Goal: Information Seeking & Learning: Learn about a topic

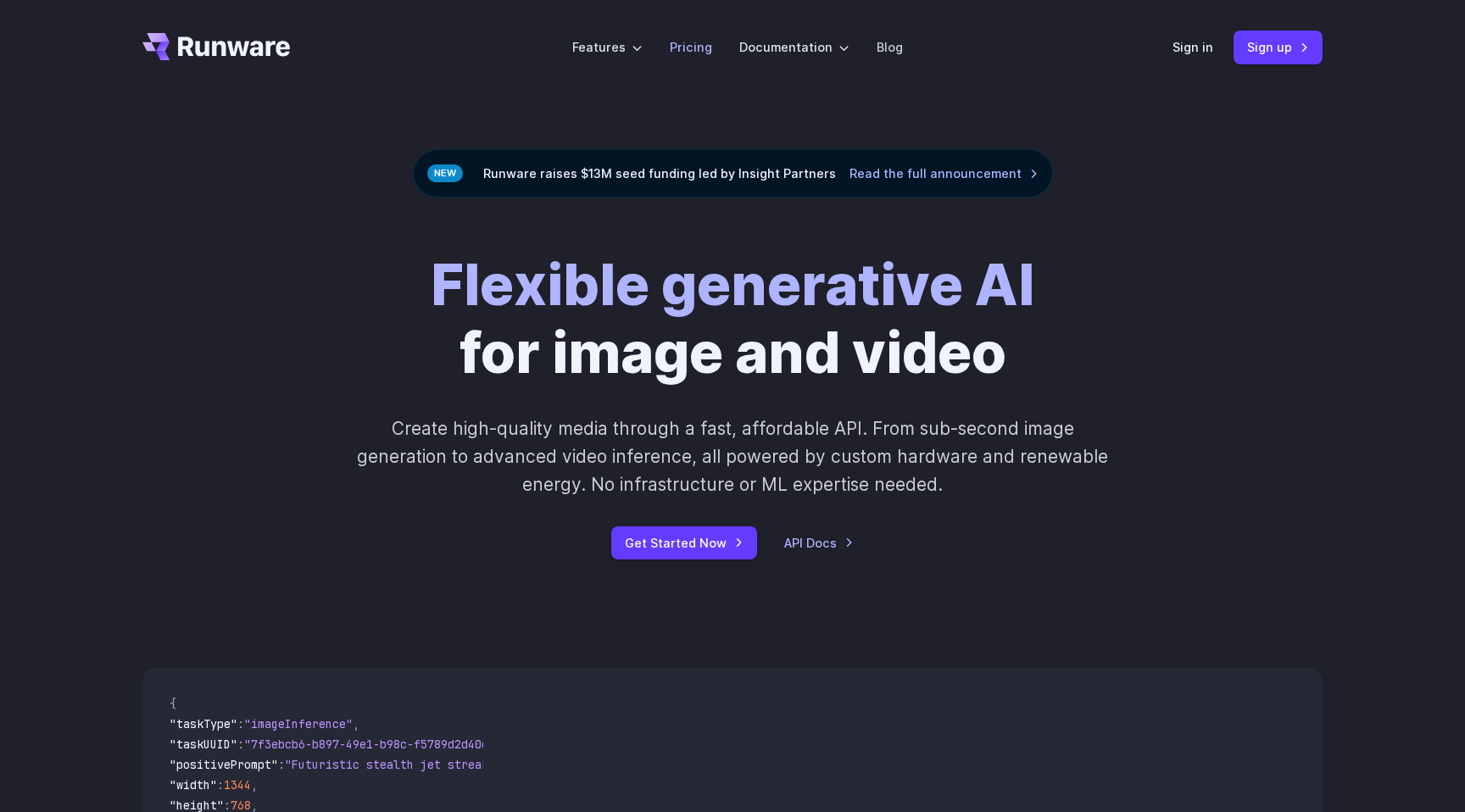
click at [694, 40] on link "Pricing" at bounding box center [691, 47] width 43 height 20
click at [691, 50] on link "Pricing" at bounding box center [691, 47] width 43 height 20
click at [691, 48] on link "Pricing" at bounding box center [691, 47] width 43 height 20
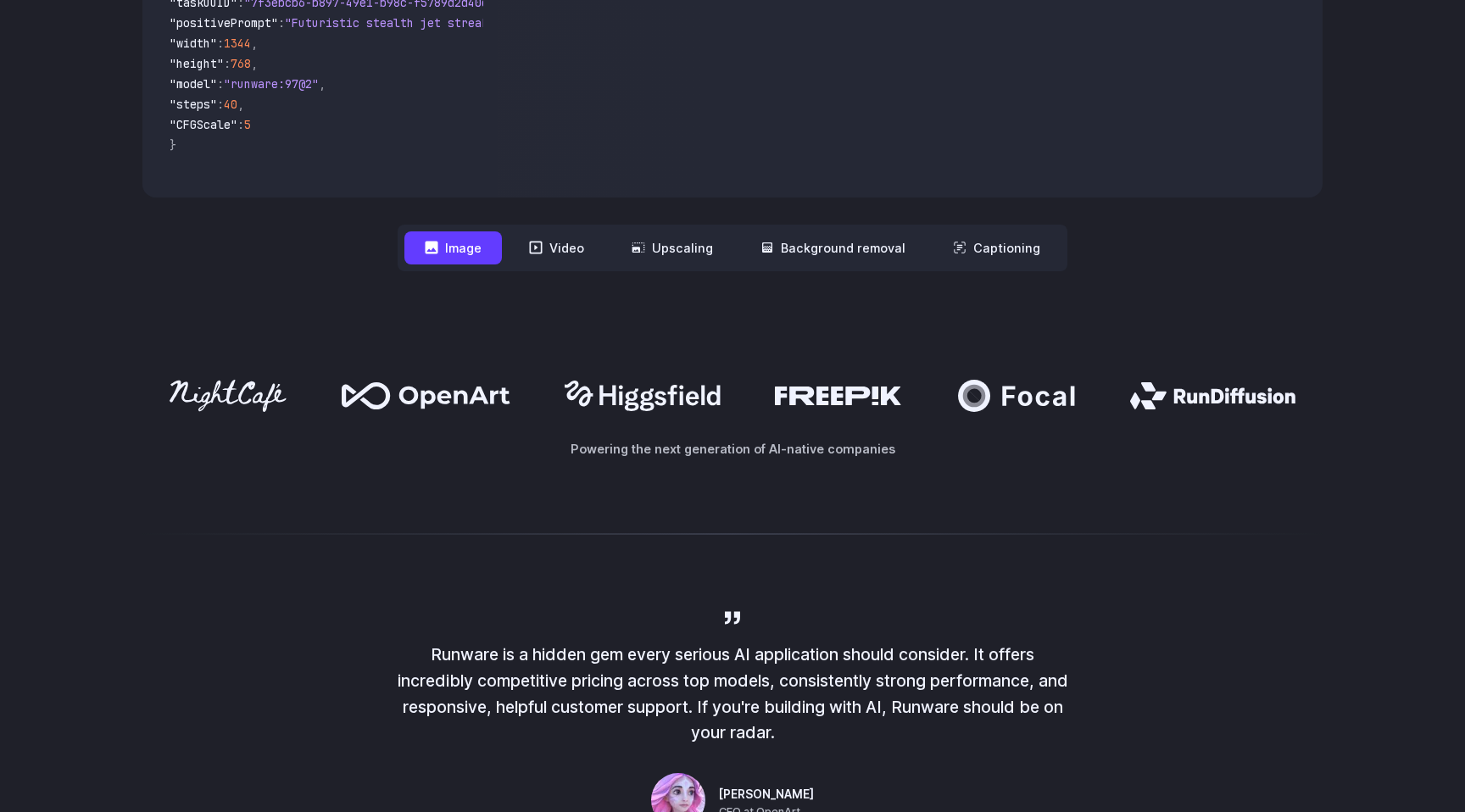
scroll to position [500, 0]
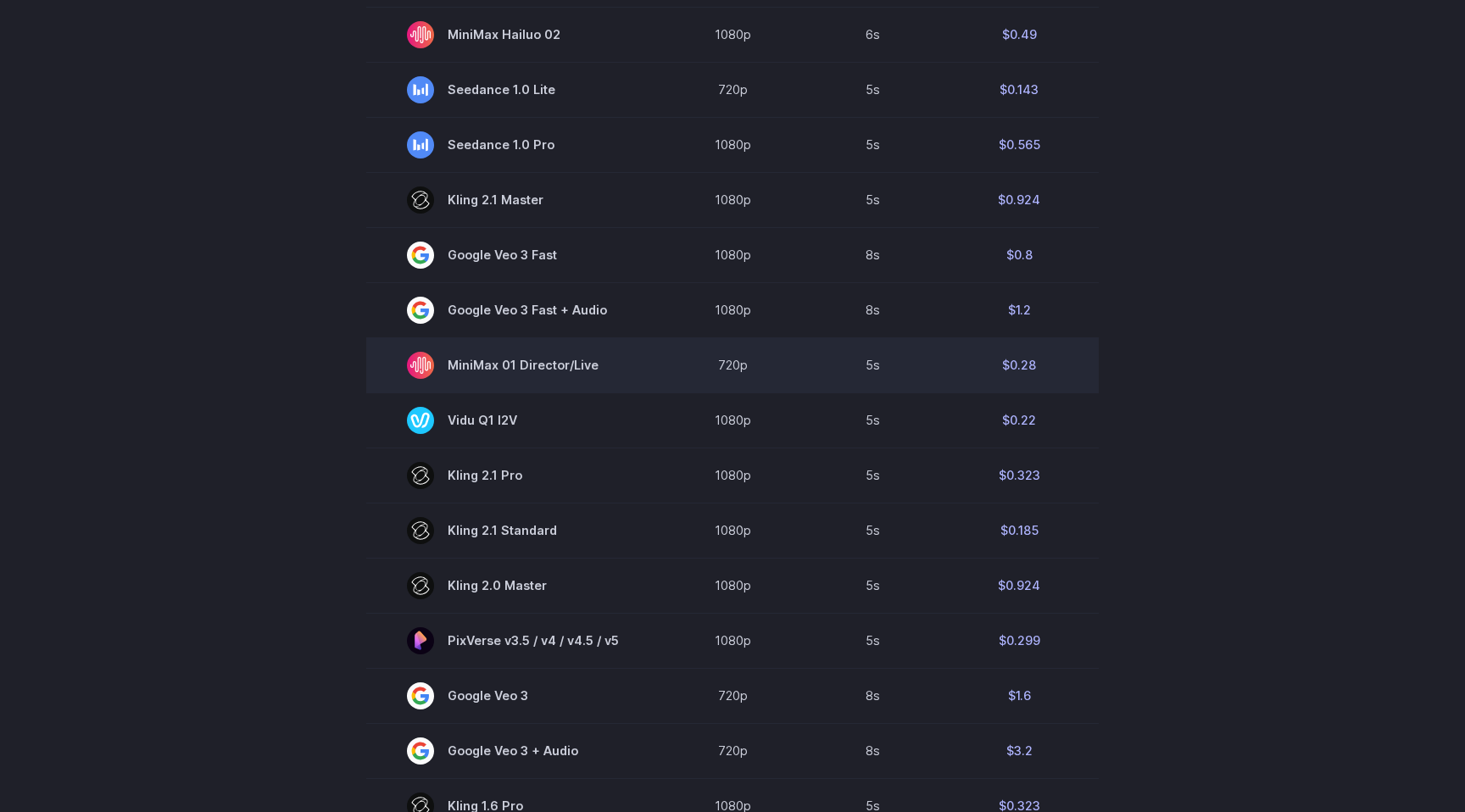
scroll to position [778, 0]
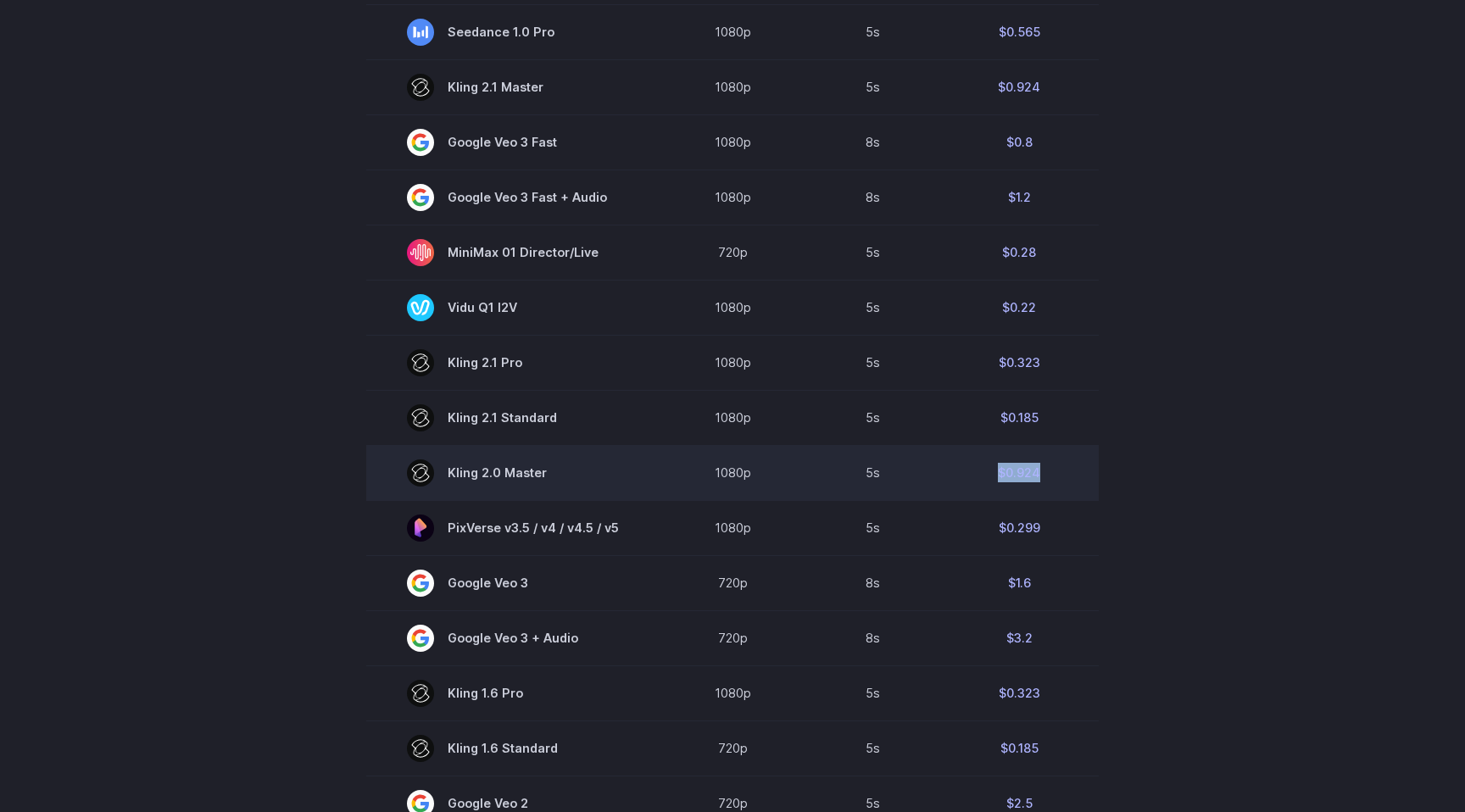
drag, startPoint x: 970, startPoint y: 473, endPoint x: 1060, endPoint y: 474, distance: 90.0
click at [1060, 474] on td "$0.924" at bounding box center [1018, 472] width 159 height 55
drag, startPoint x: 1060, startPoint y: 474, endPoint x: 745, endPoint y: 473, distance: 315.0
click at [752, 472] on tr "[PERSON_NAME] 2.0 Master 1080p 5s $0.924" at bounding box center [732, 472] width 732 height 55
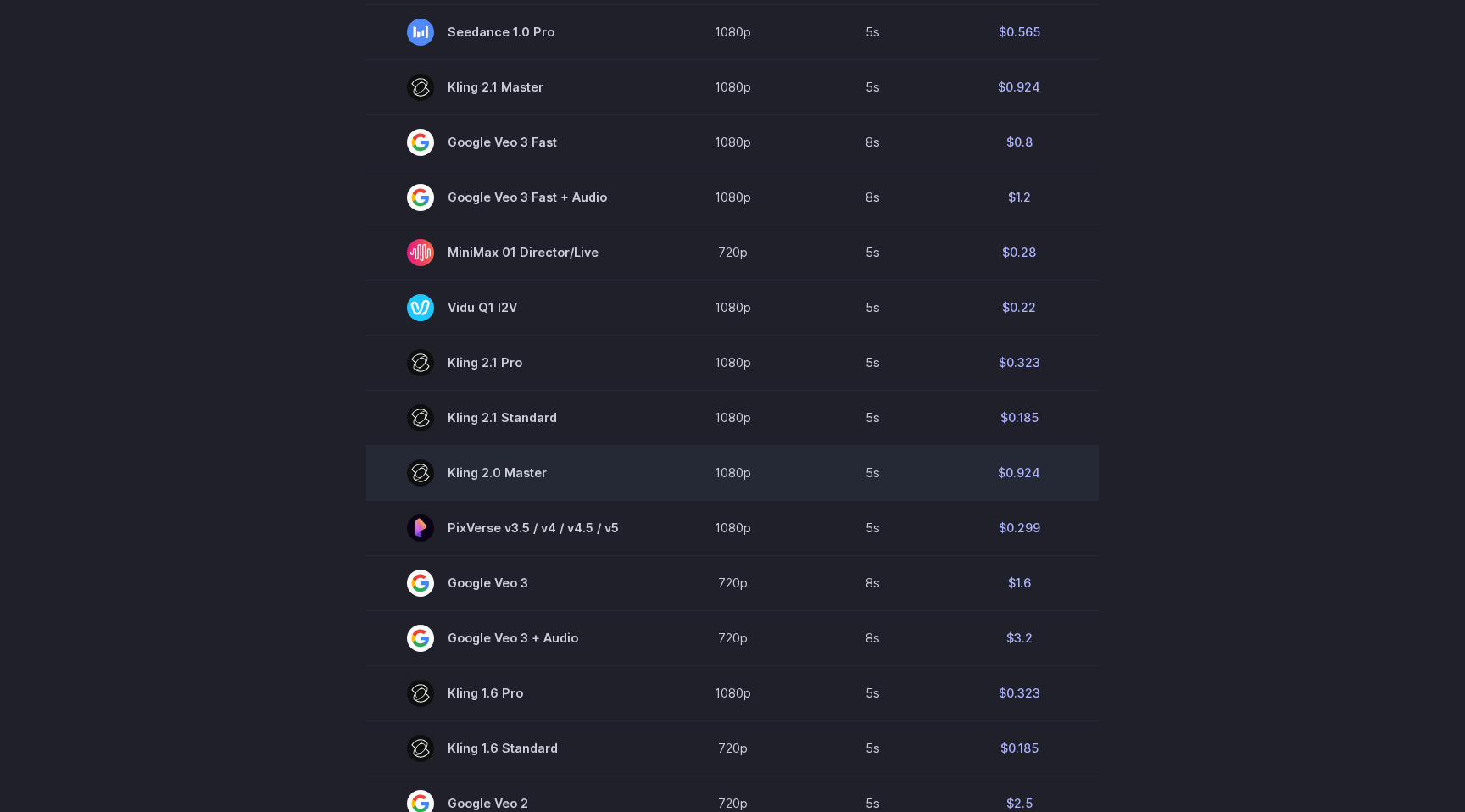
click at [543, 480] on span "Kling 2.0 Master" at bounding box center [513, 472] width 212 height 27
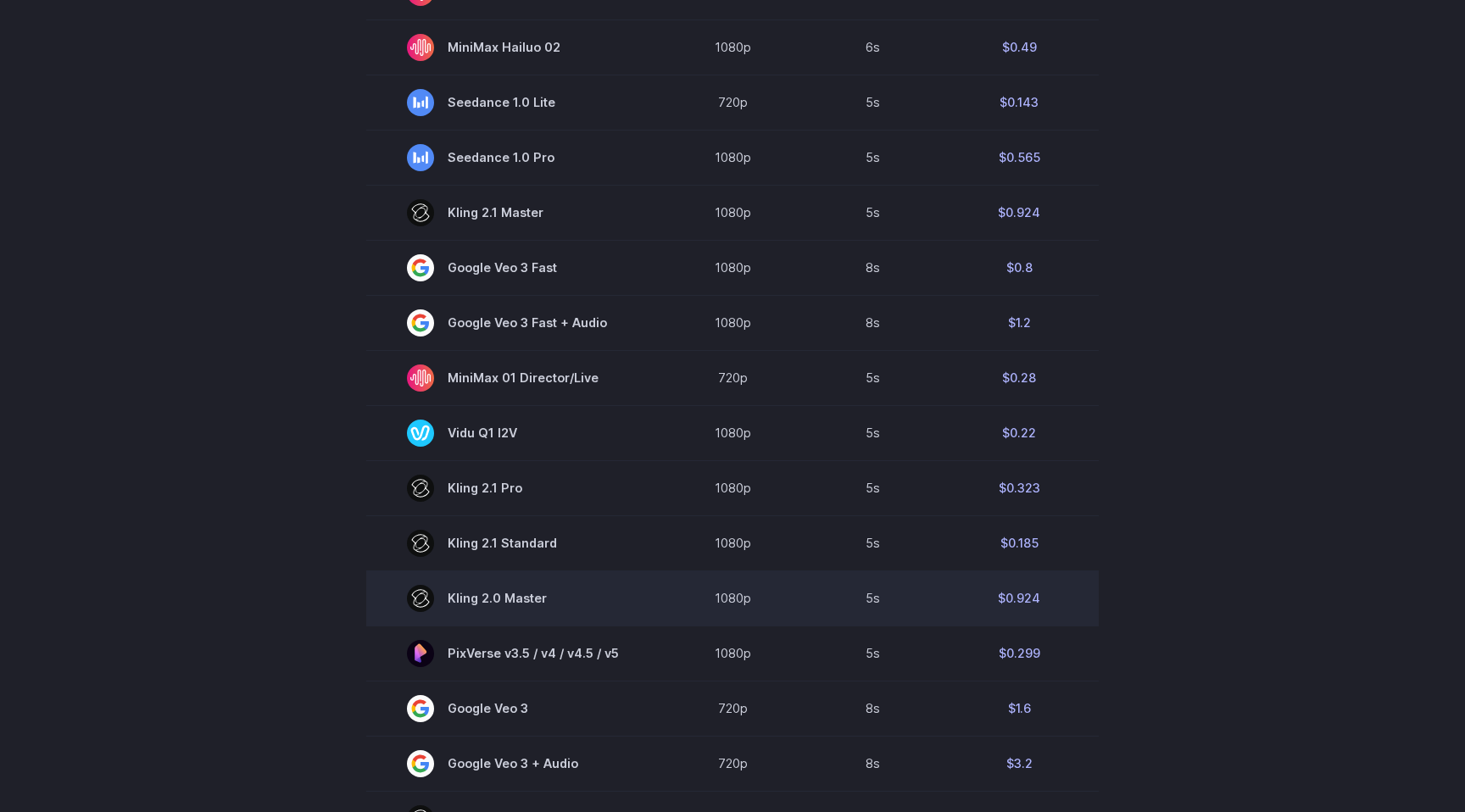
scroll to position [629, 0]
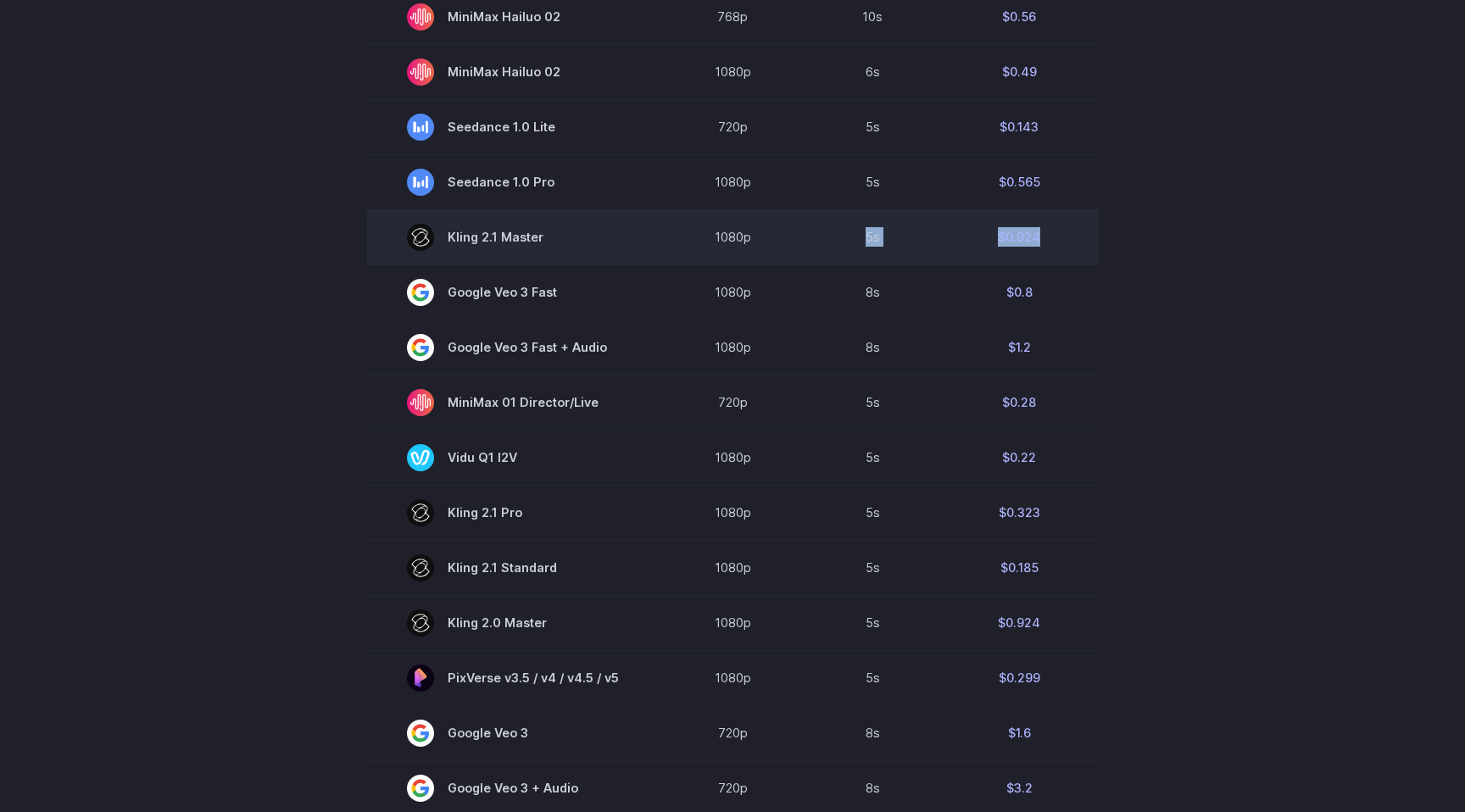
drag, startPoint x: 846, startPoint y: 231, endPoint x: 1074, endPoint y: 231, distance: 228.0
click at [1074, 231] on tr "[PERSON_NAME] 2.1 Master 1080p 5s $0.924" at bounding box center [732, 237] width 732 height 55
click at [1070, 234] on td "$0.924" at bounding box center [1018, 237] width 159 height 55
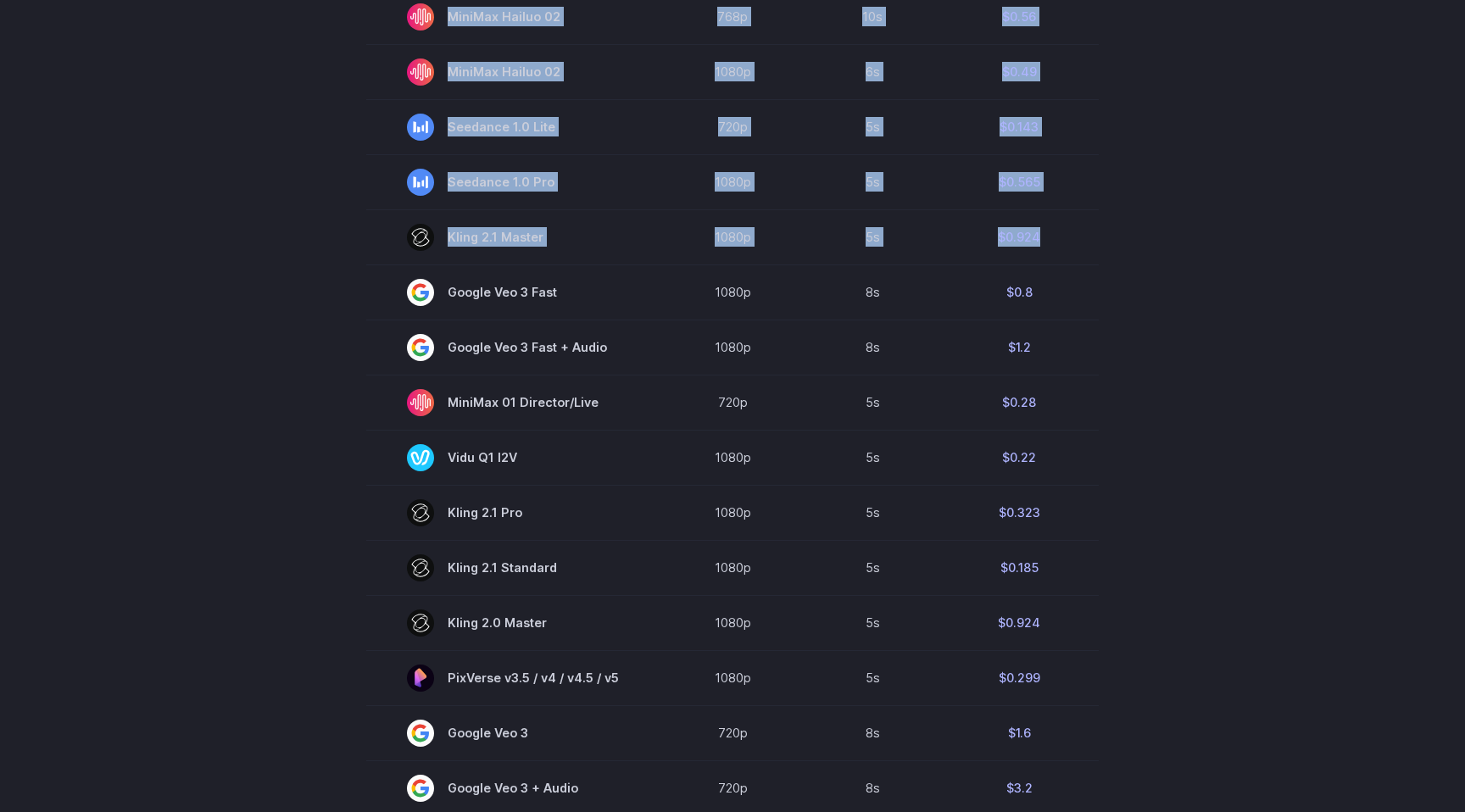
drag, startPoint x: 1053, startPoint y: 231, endPoint x: 344, endPoint y: 218, distance: 709.1
click at [344, 218] on section "Model Resolution Duration Price / Video MiniMax Hailuo 02 768p 10s $0.56 MiniMa…" at bounding box center [732, 516] width 1180 height 1149
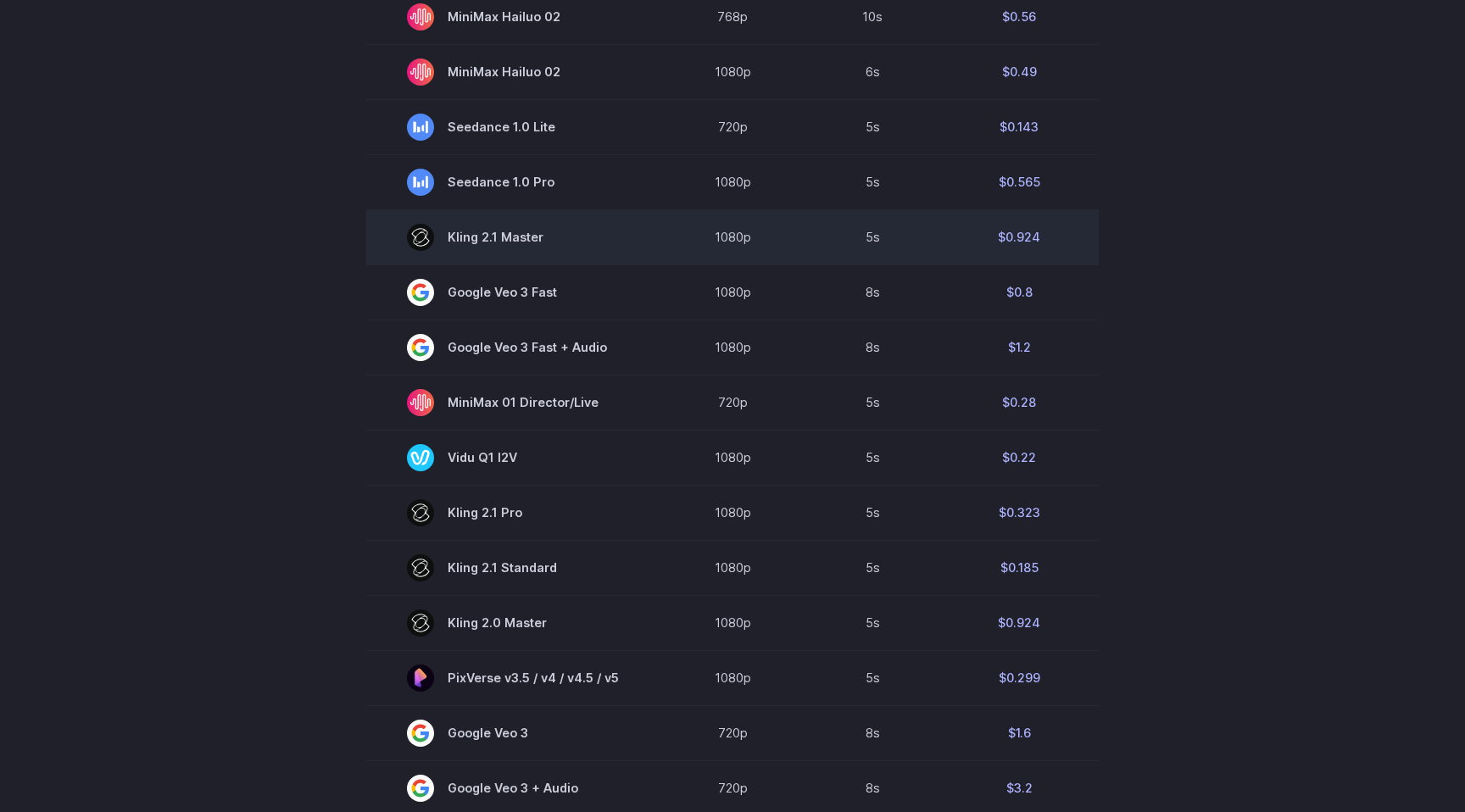
click at [393, 238] on td "Kling 2.1 Master" at bounding box center [512, 237] width 293 height 55
drag, startPoint x: 394, startPoint y: 238, endPoint x: 980, endPoint y: 230, distance: 586.1
click at [980, 229] on tr "[PERSON_NAME] 2.1 Master 1080p 5s $0.924" at bounding box center [732, 237] width 732 height 55
click at [1003, 236] on td "$0.924" at bounding box center [1018, 237] width 159 height 55
click at [1015, 238] on td "$0.924" at bounding box center [1018, 237] width 159 height 55
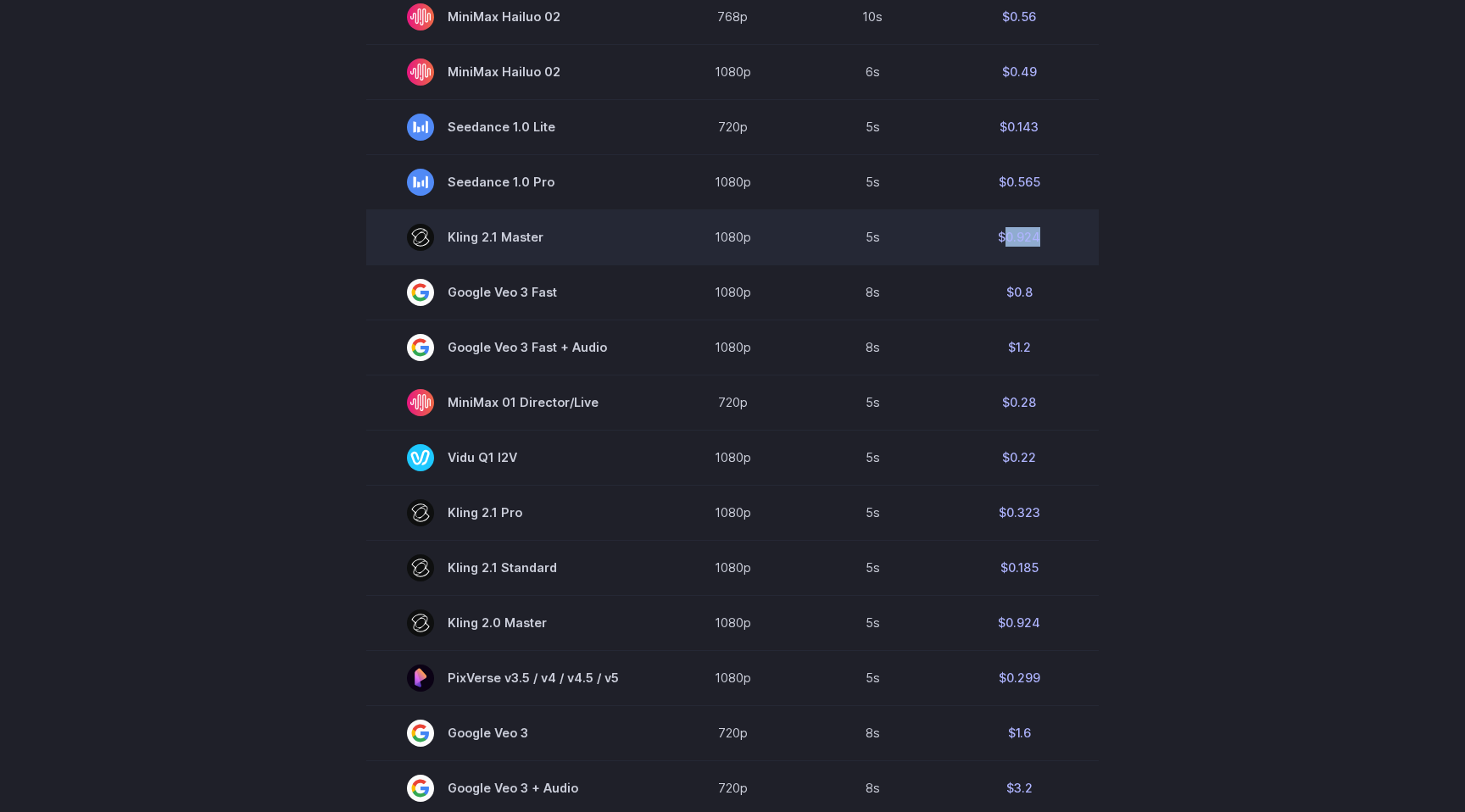
click at [1015, 238] on td "$0.924" at bounding box center [1018, 237] width 159 height 55
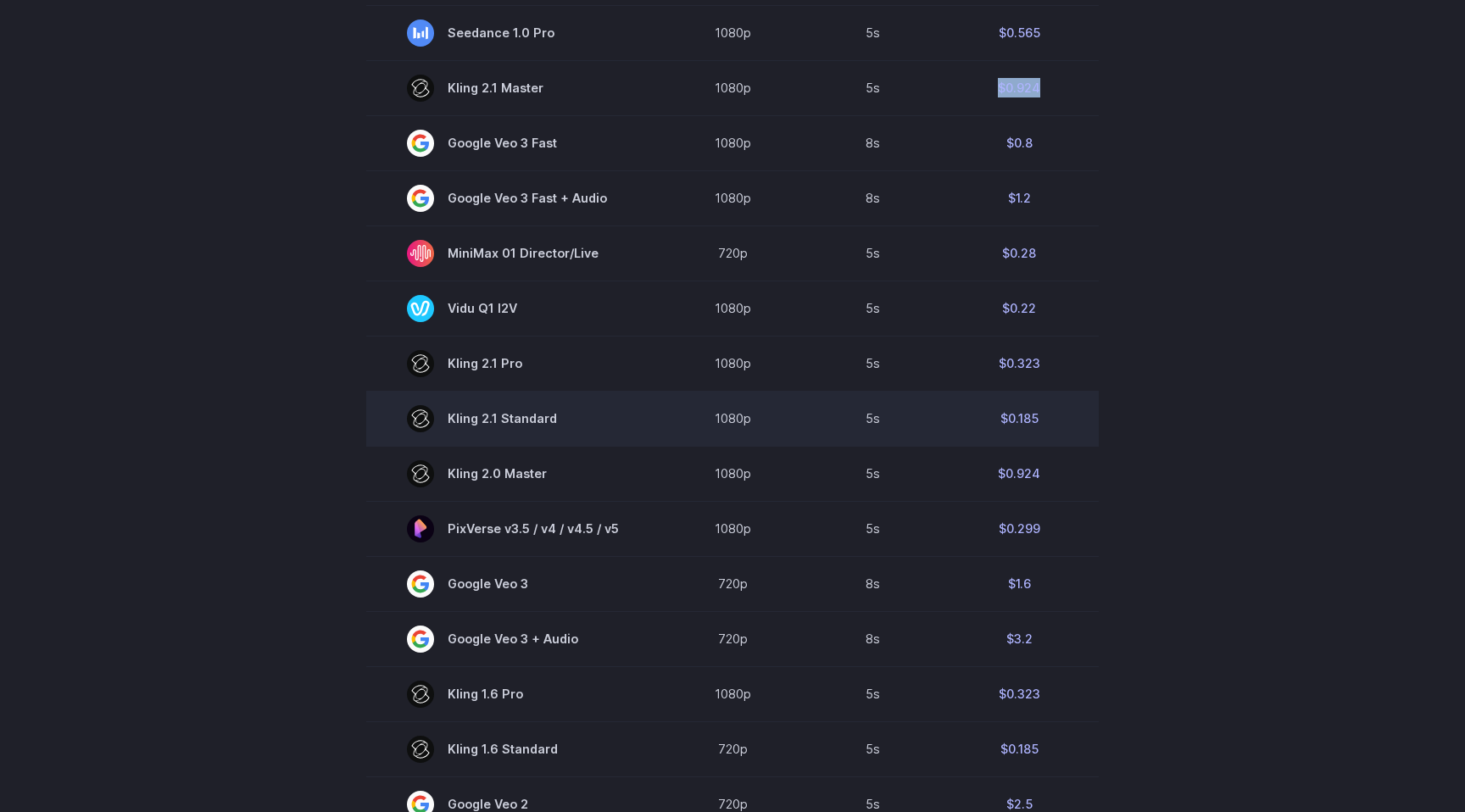
scroll to position [610, 0]
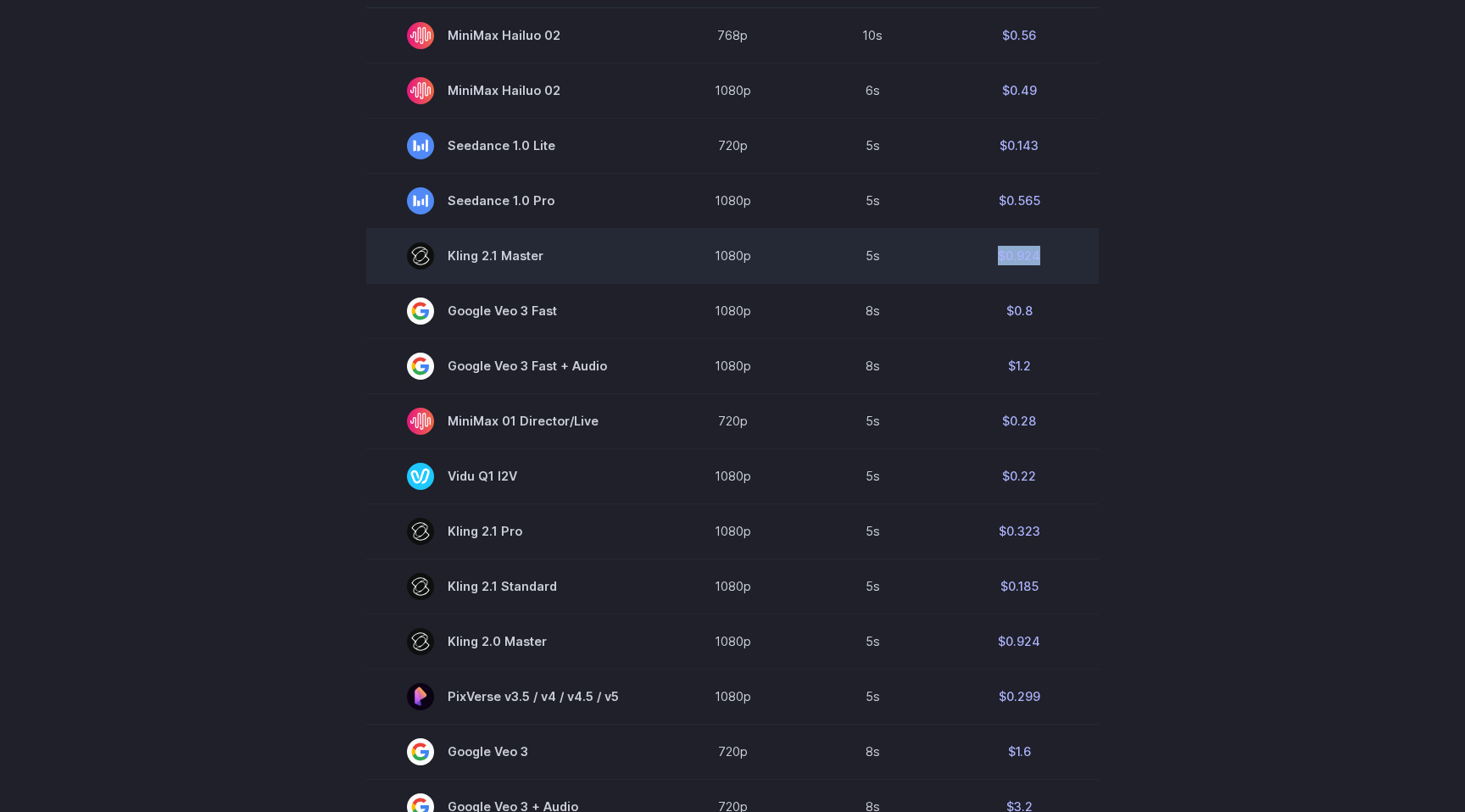
click at [1002, 241] on td "$0.924" at bounding box center [1018, 255] width 159 height 55
click at [1002, 250] on td "$0.924" at bounding box center [1018, 255] width 159 height 55
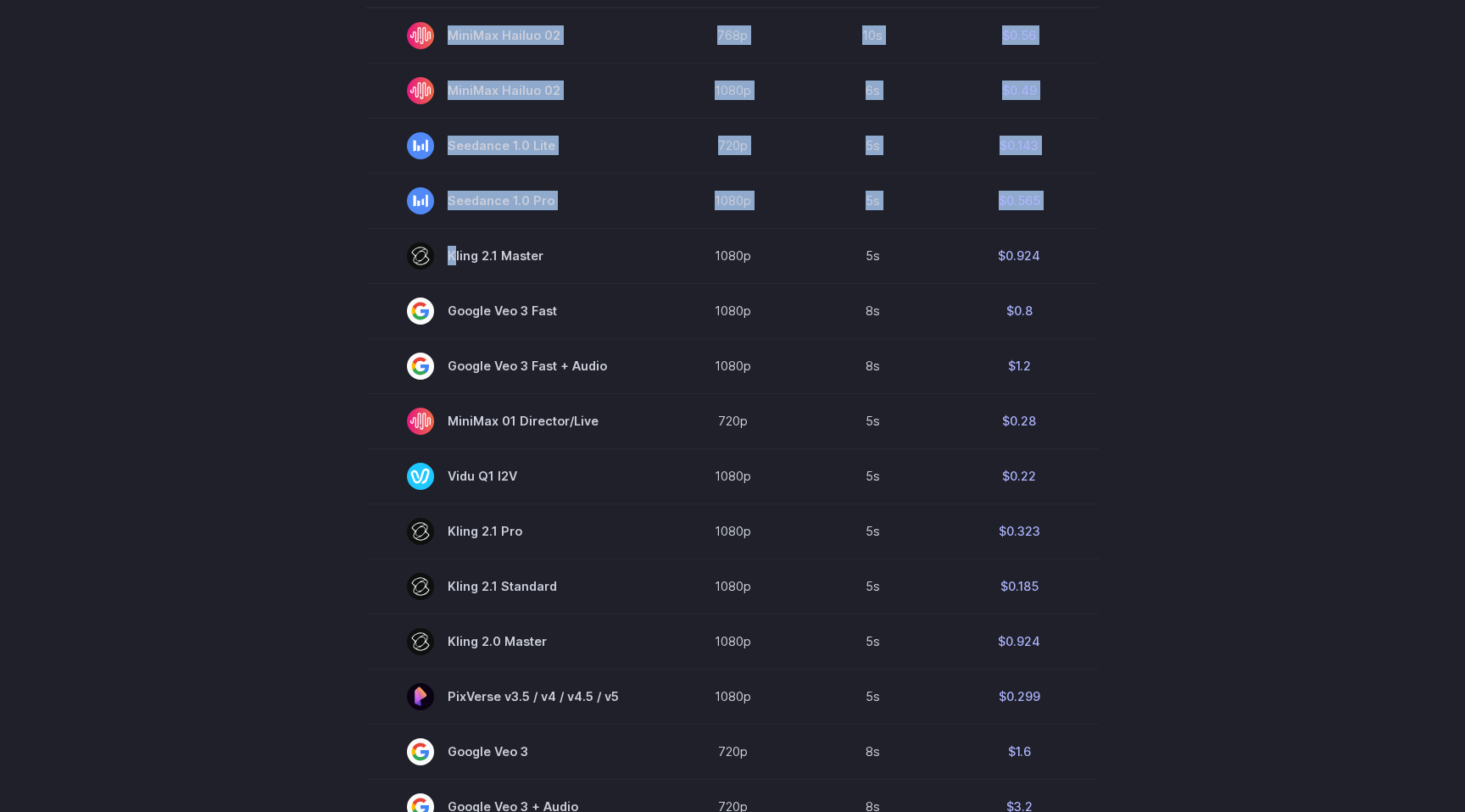
drag, startPoint x: 655, startPoint y: 265, endPoint x: 1128, endPoint y: 262, distance: 473.0
click at [1128, 262] on section "Model Resolution Duration Price / Video MiniMax Hailuo 02 768p 10s $0.56 MiniMa…" at bounding box center [732, 535] width 1180 height 1149
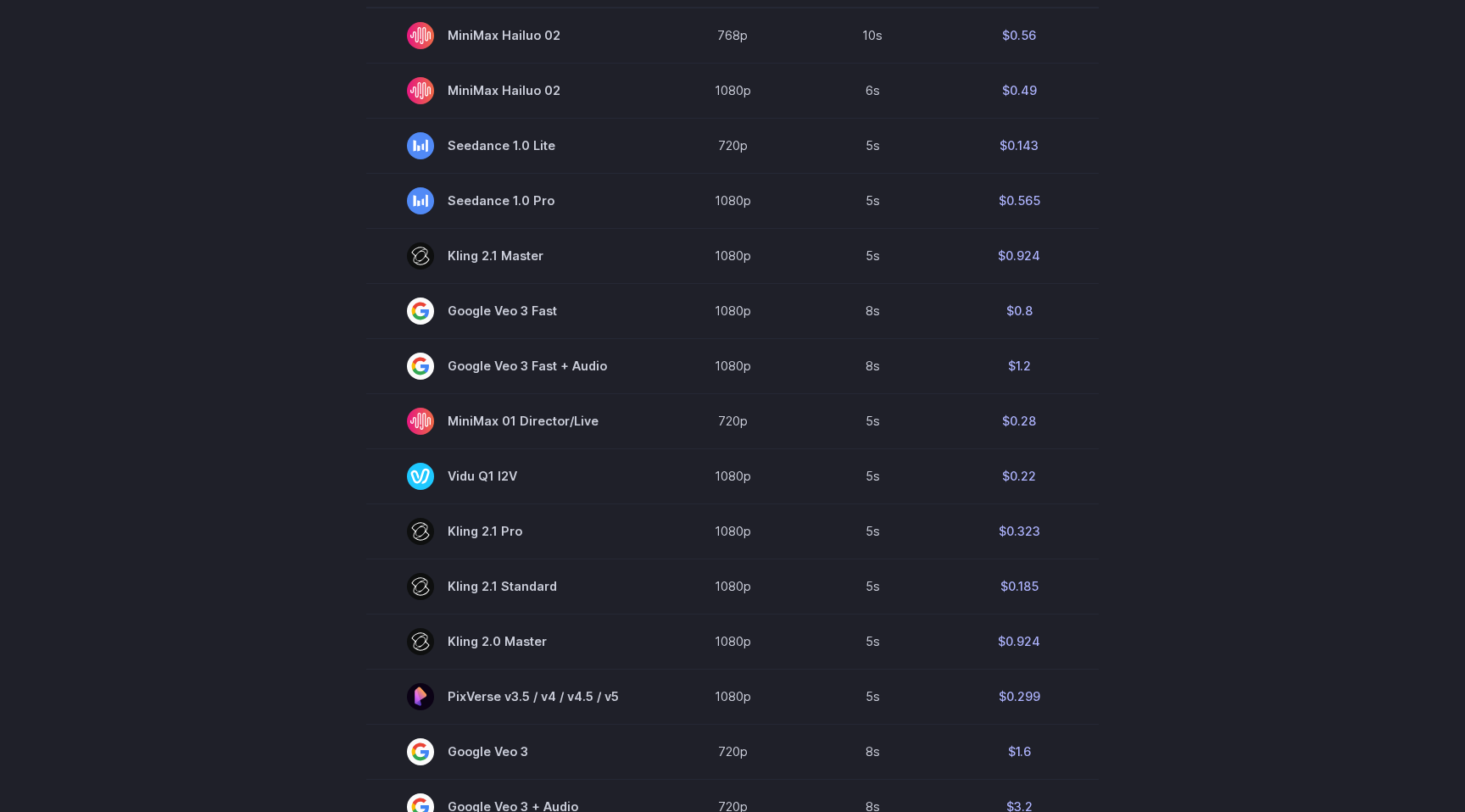
click at [1166, 99] on section "Model Resolution Duration Price / Video MiniMax Hailuo 02 768p 10s $0.56 MiniMa…" at bounding box center [732, 535] width 1180 height 1149
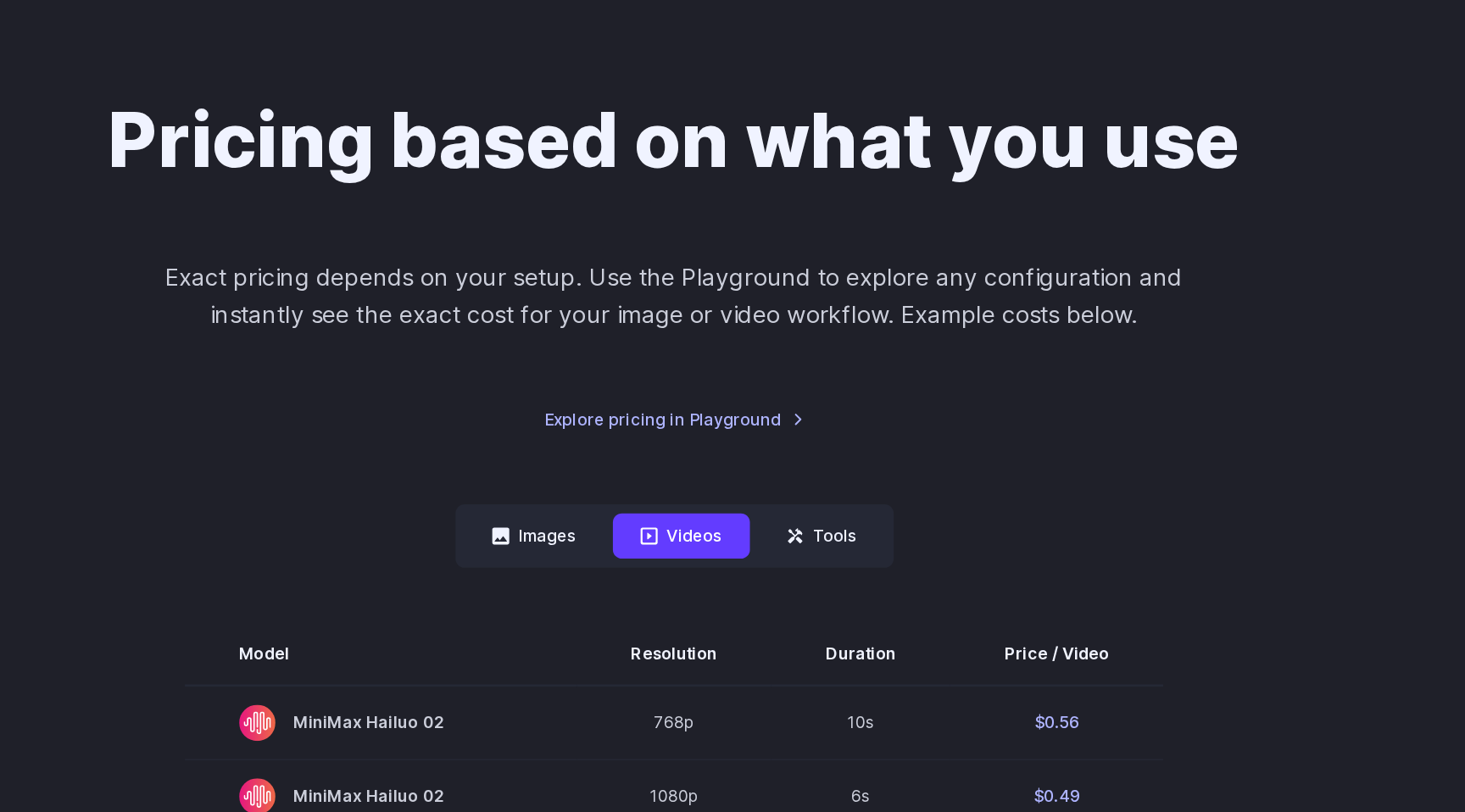
scroll to position [0, 0]
